Goal: Obtain resource: Obtain resource

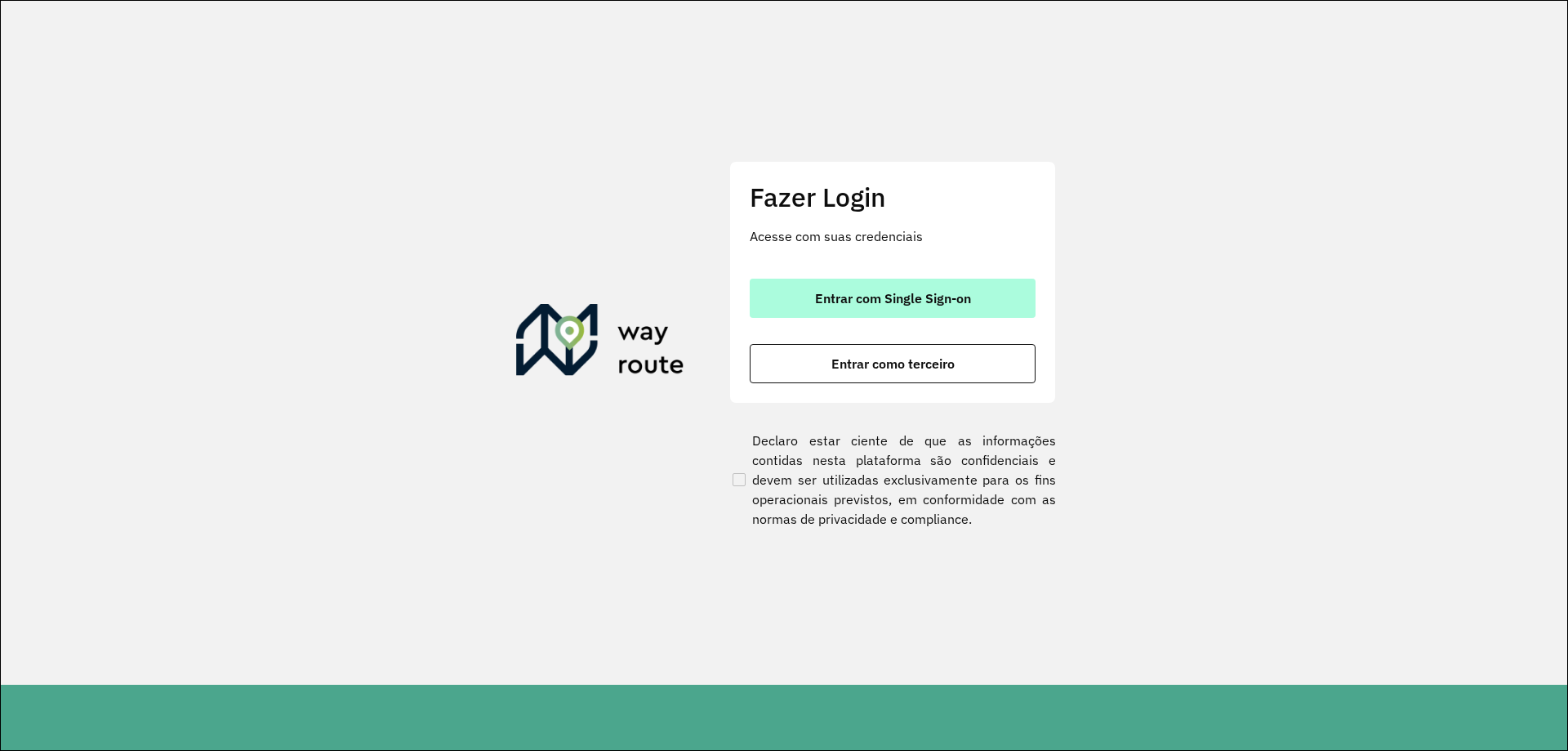
click at [888, 286] on button "Entrar com Single Sign-on" at bounding box center [893, 298] width 286 height 39
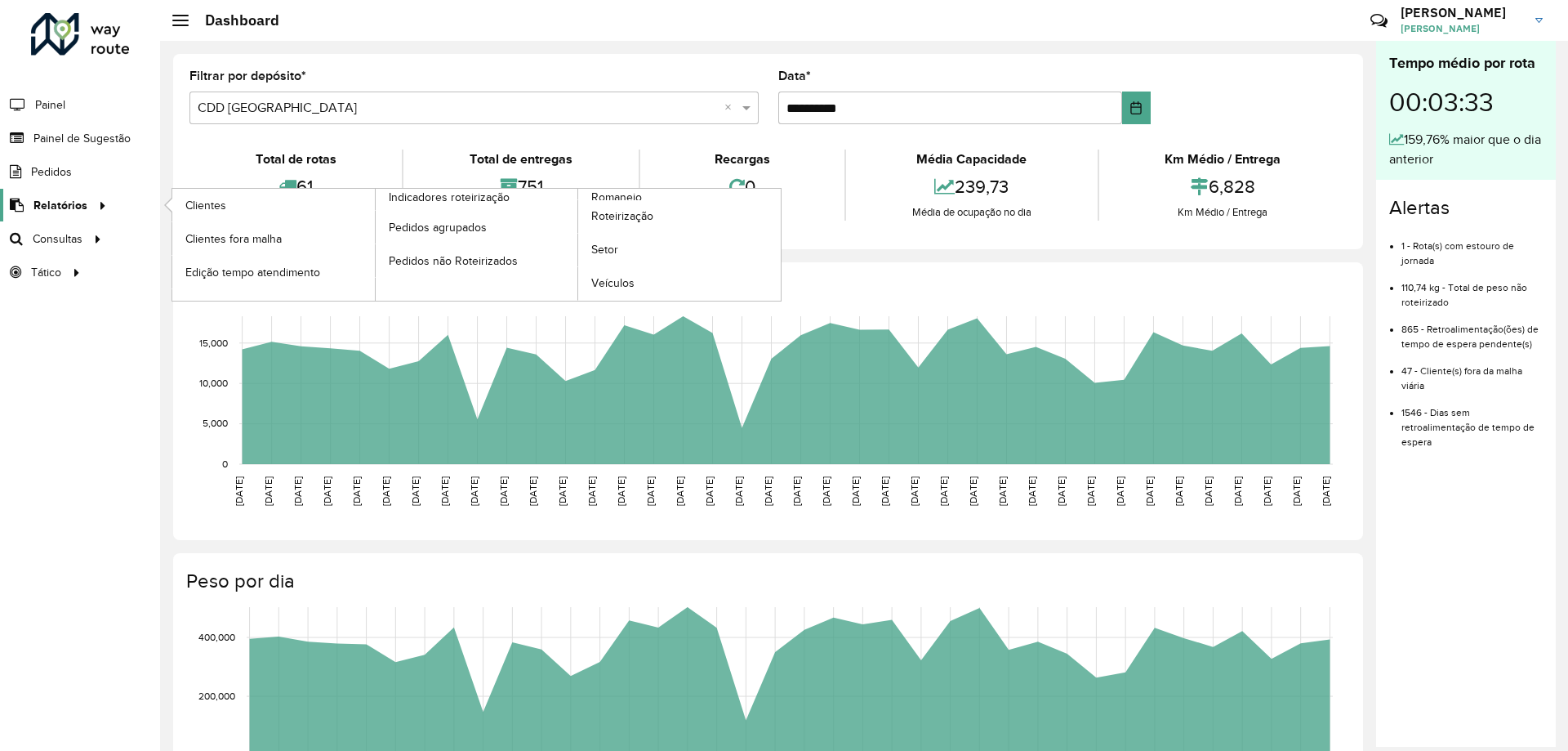
click at [67, 201] on span "Relatórios" at bounding box center [60, 205] width 54 height 17
click at [614, 249] on span "Setor" at bounding box center [605, 250] width 28 height 17
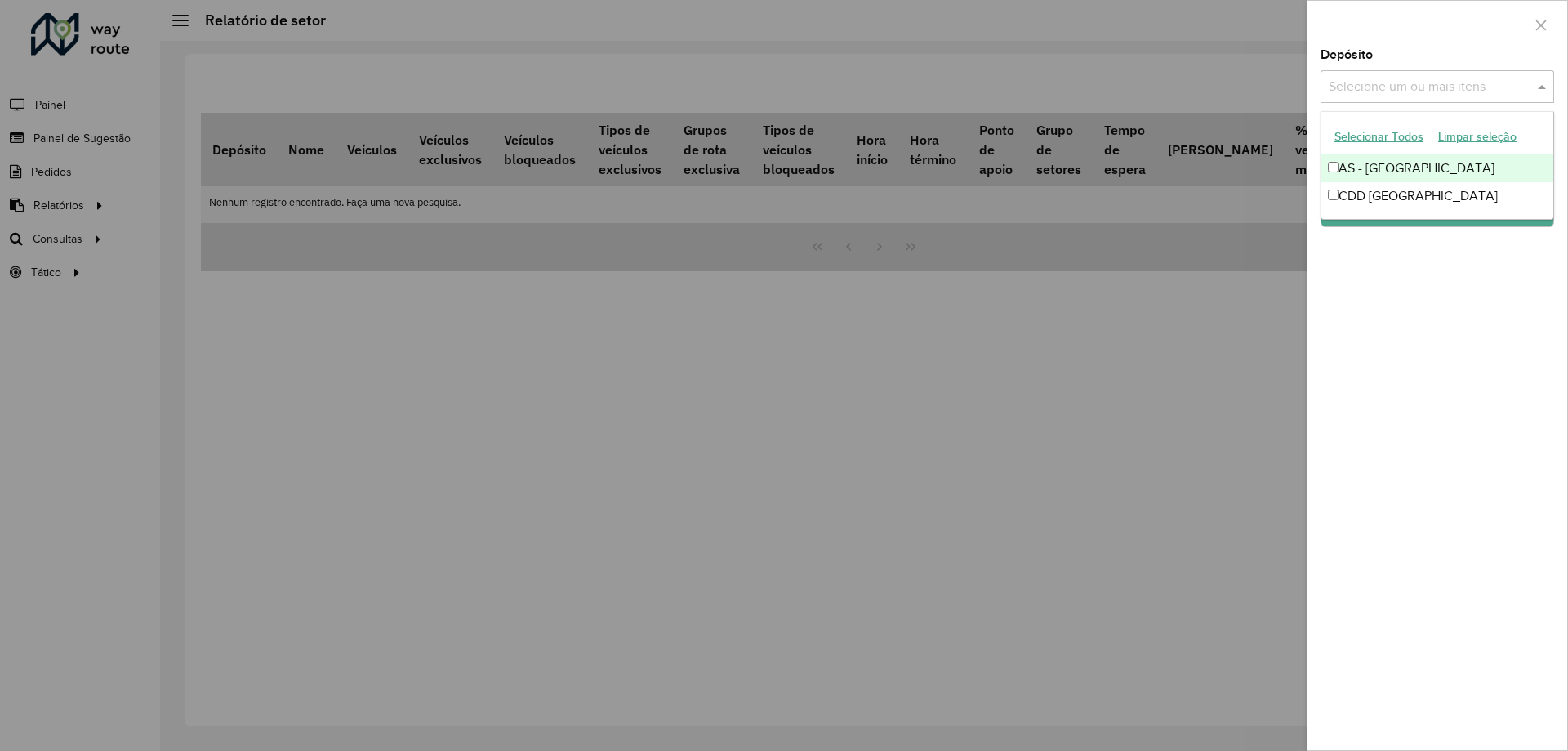
click at [1412, 88] on input "text" at bounding box center [1429, 87] width 209 height 20
click at [1372, 188] on div "CDD [GEOGRAPHIC_DATA]" at bounding box center [1436, 196] width 232 height 28
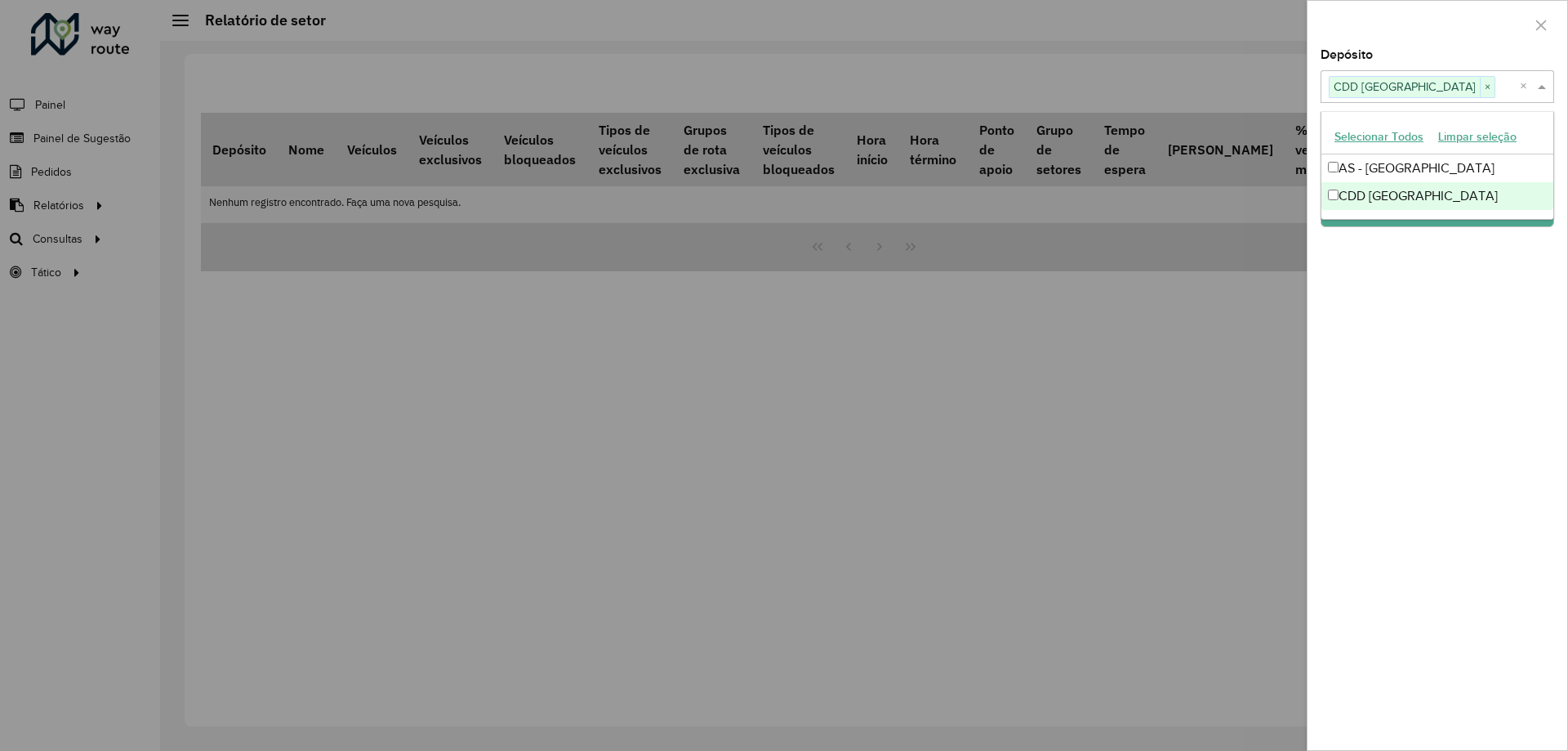
click at [1466, 270] on div "Depósito Selecione um ou mais itens CDD Porto Alegre × × Grupo de Depósito Sele…" at bounding box center [1437, 399] width 259 height 701
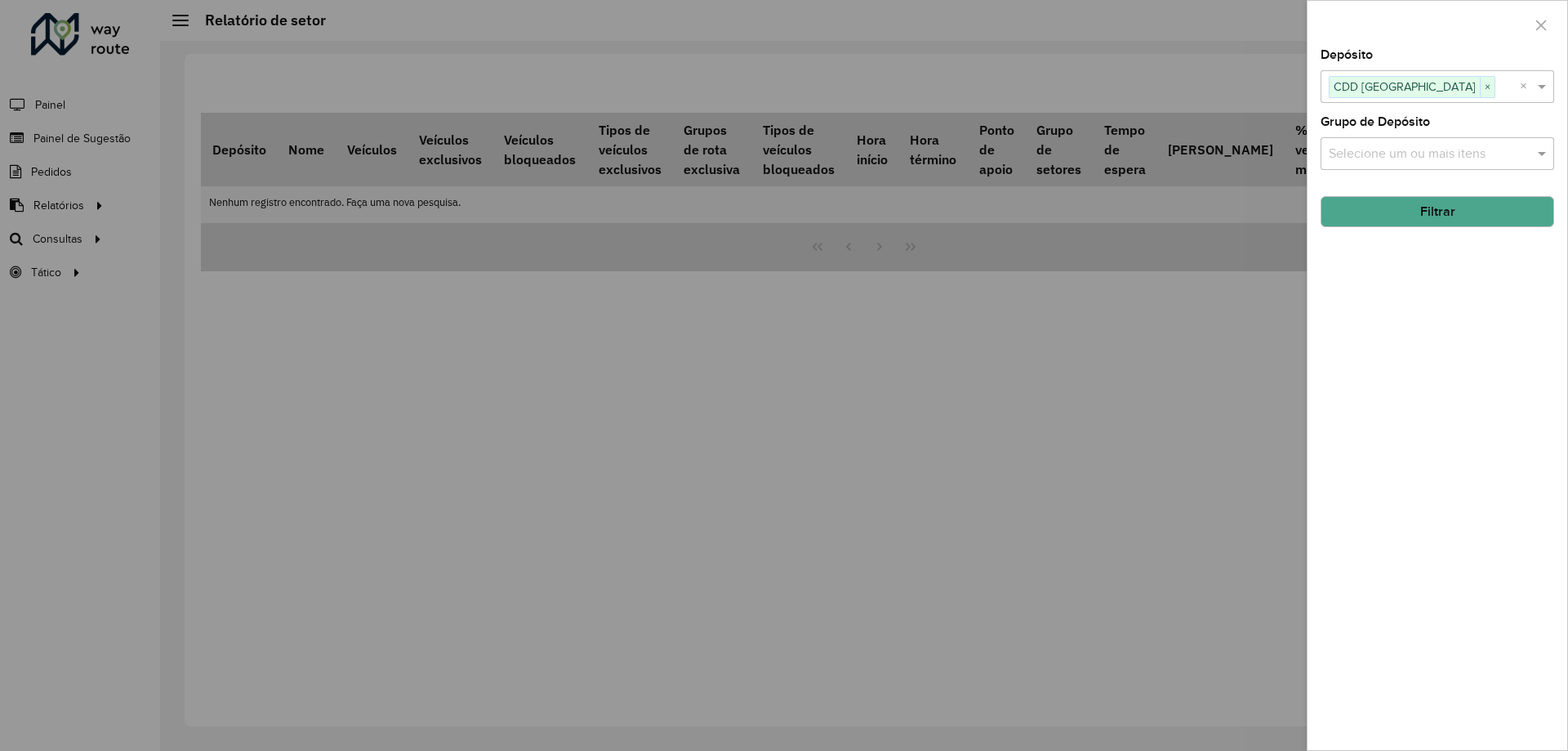
click at [1465, 207] on button "Filtrar" at bounding box center [1436, 211] width 234 height 31
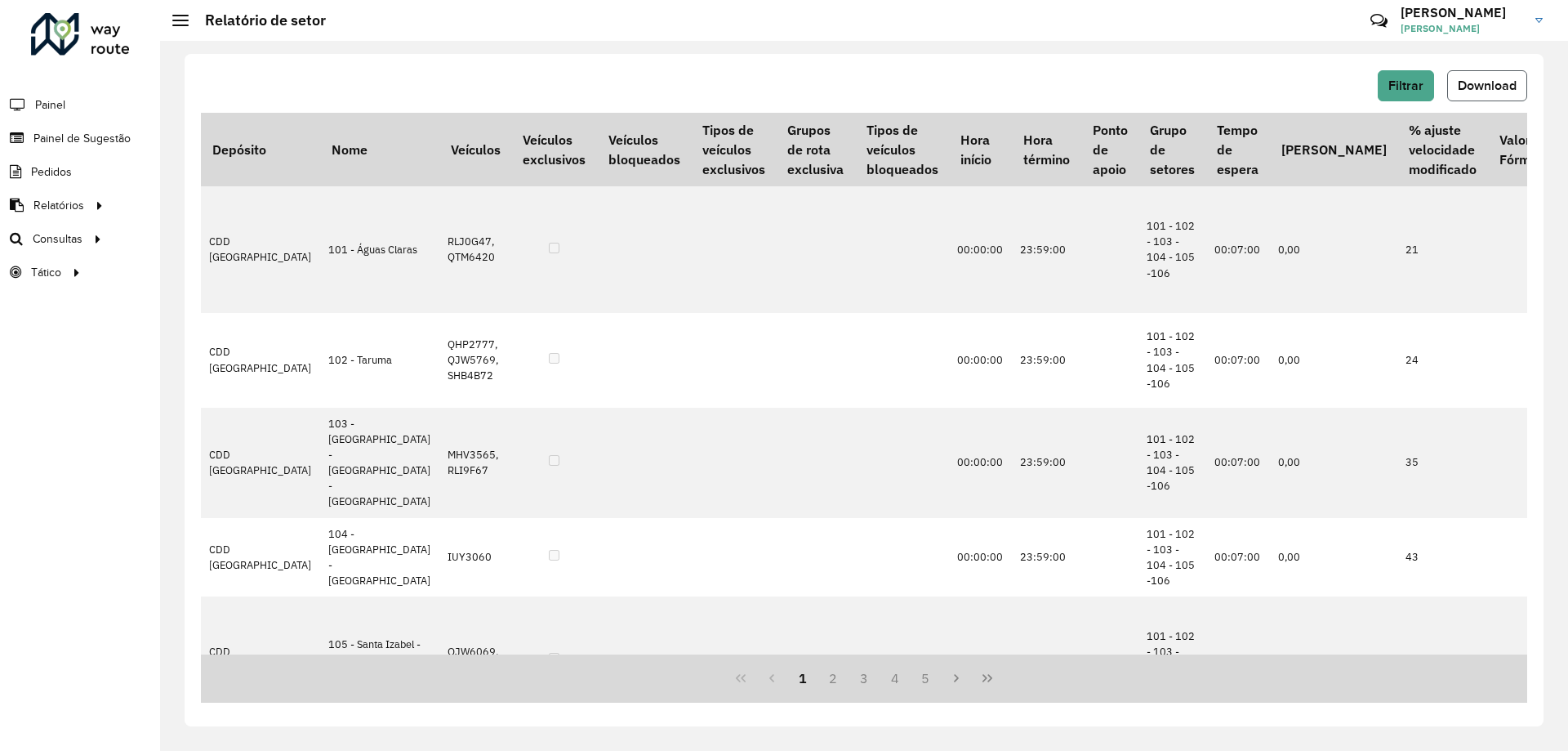
click at [1460, 82] on span "Download" at bounding box center [1487, 85] width 59 height 14
click at [57, 243] on span "Consultas" at bounding box center [59, 239] width 53 height 17
click at [193, 271] on span "Setores" at bounding box center [205, 273] width 40 height 17
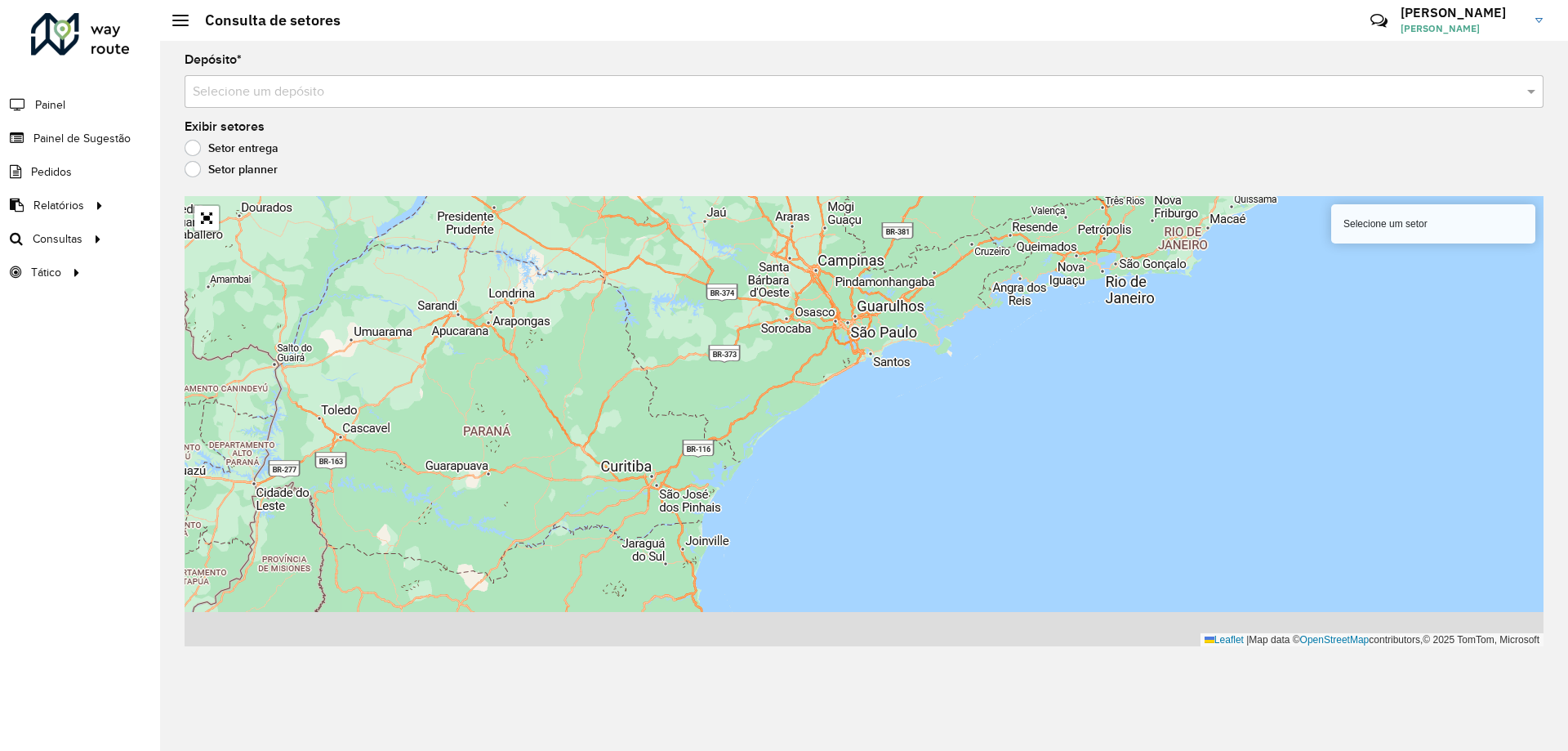
click at [444, 99] on input "text" at bounding box center [847, 92] width 1310 height 20
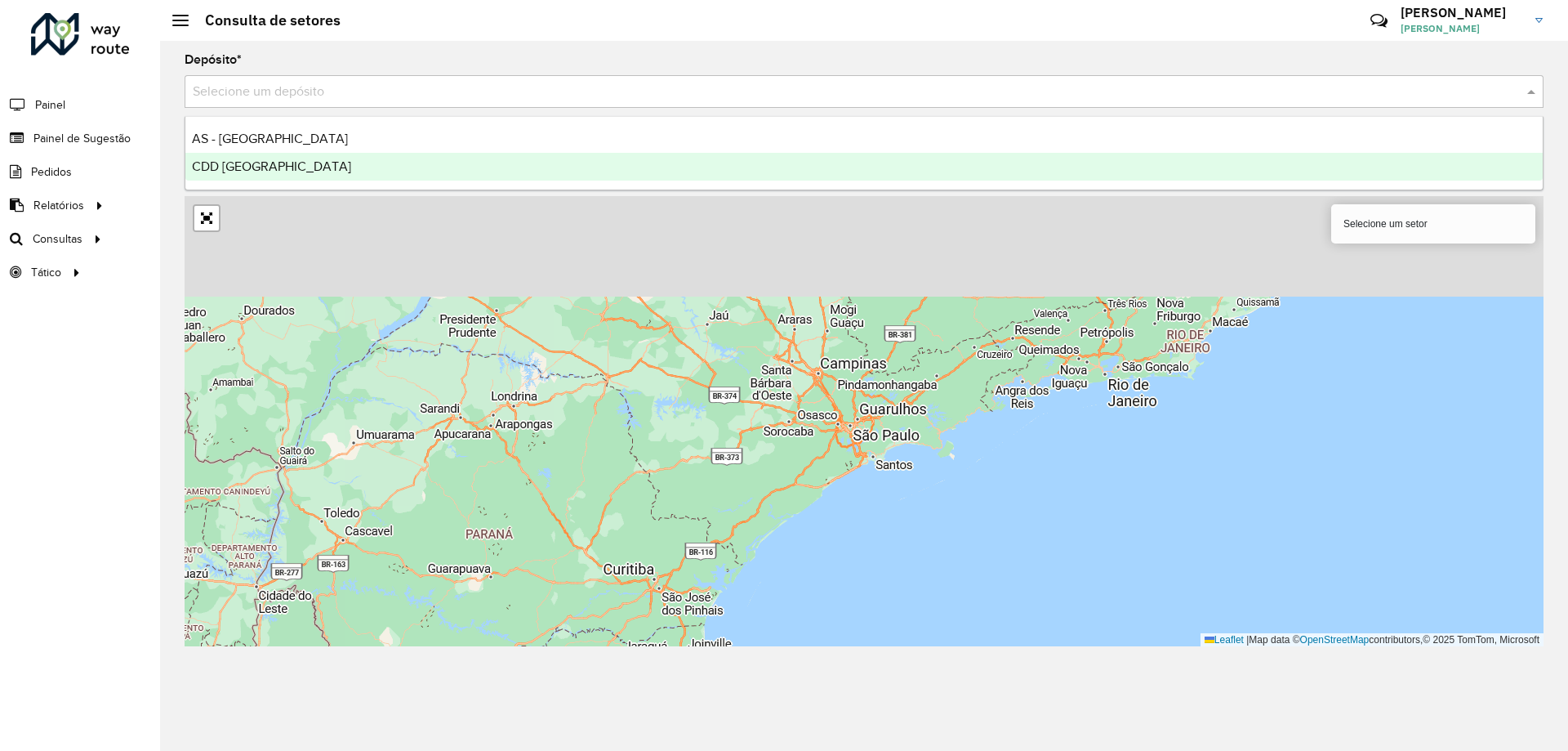
click at [315, 177] on div "CDD [GEOGRAPHIC_DATA]" at bounding box center [863, 166] width 1357 height 28
